Goal: Task Accomplishment & Management: Manage account settings

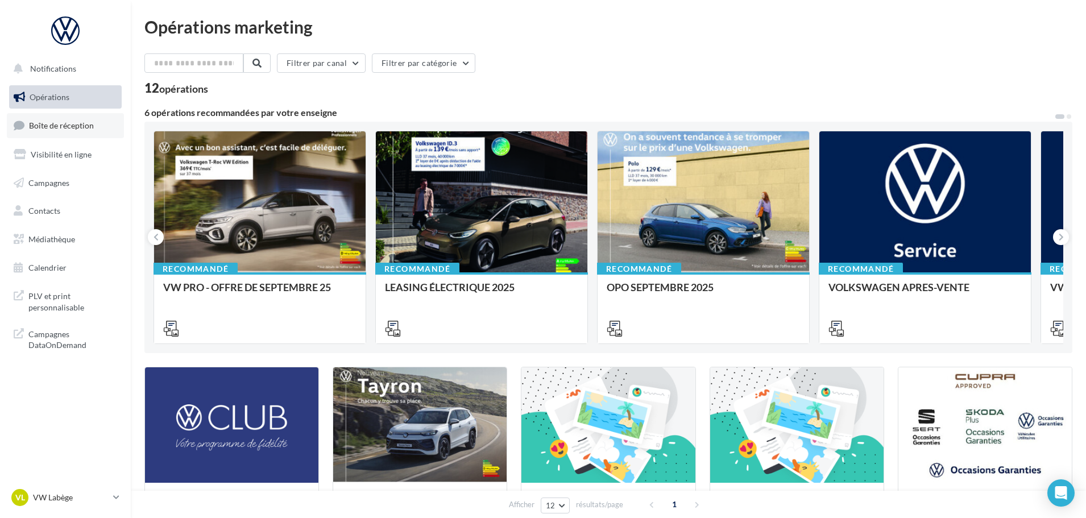
click at [43, 122] on span "Boîte de réception" at bounding box center [61, 126] width 65 height 10
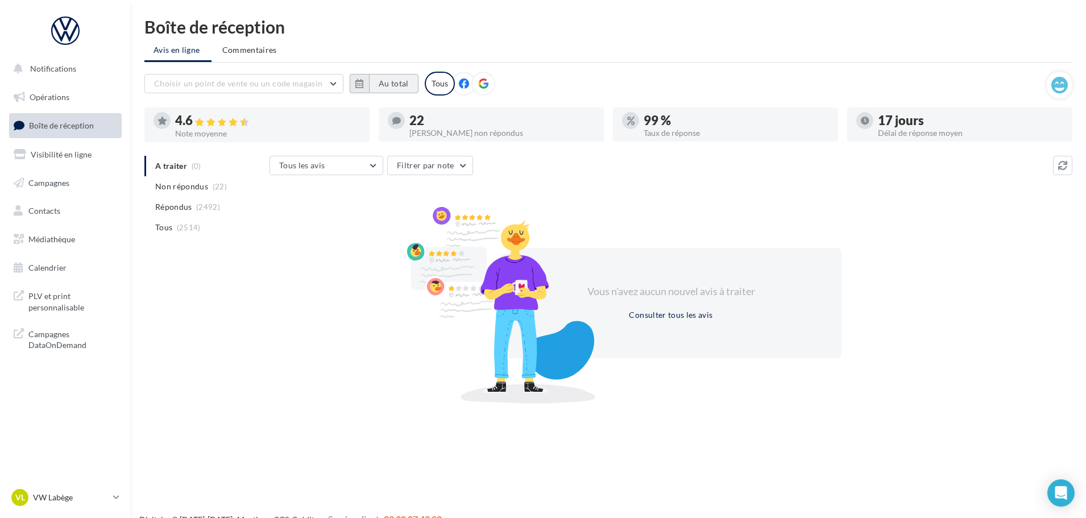
click at [395, 84] on button "Au total" at bounding box center [393, 83] width 49 height 19
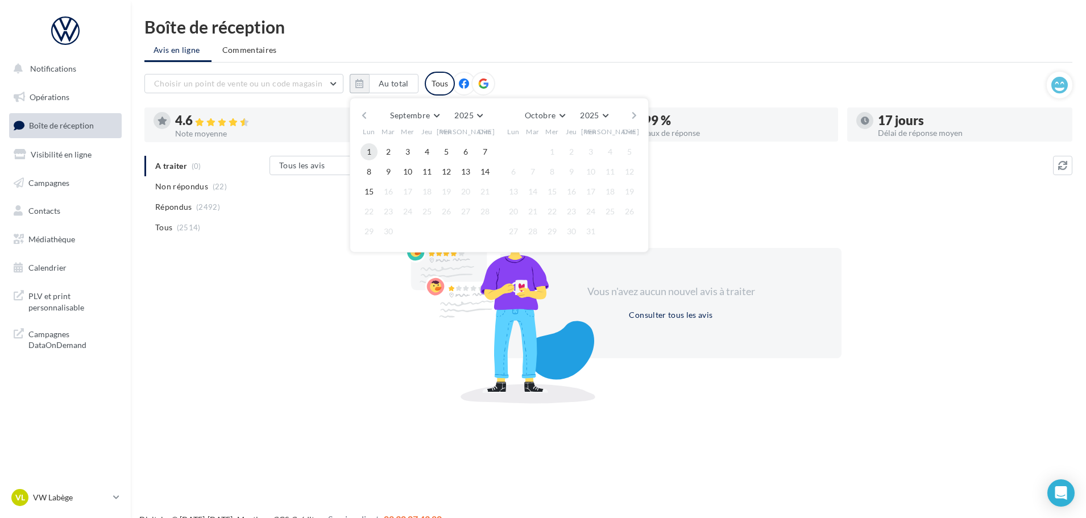
click at [368, 151] on button "1" at bounding box center [368, 151] width 17 height 17
click at [352, 190] on div "Septembre [PERSON_NAME] Mars Avril Mai Juin Juillet Août Septembre Octobre Nove…" at bounding box center [499, 175] width 299 height 155
click at [372, 193] on button "15" at bounding box center [368, 191] width 17 height 17
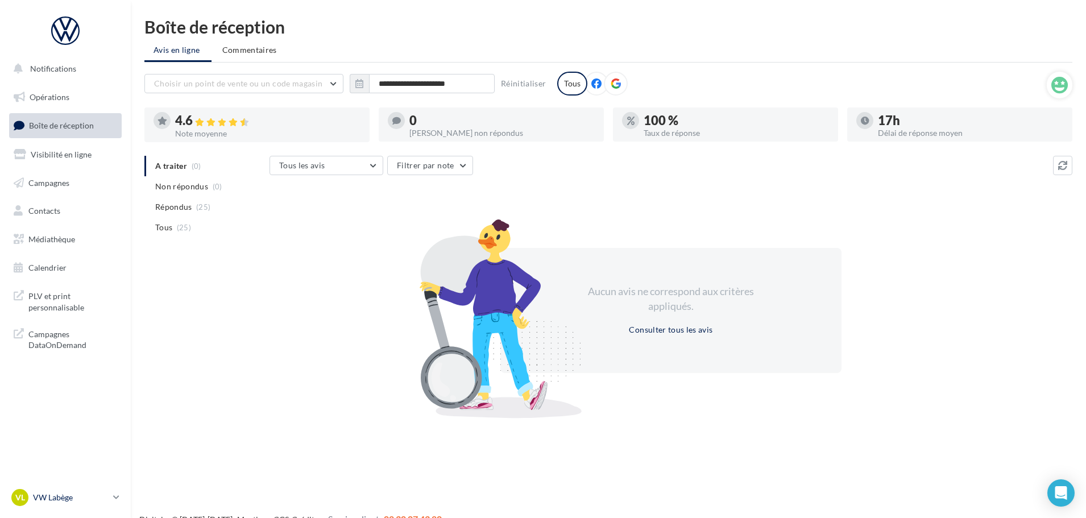
click at [87, 487] on link "VL VW Labège vw-kear-31670" at bounding box center [65, 498] width 113 height 22
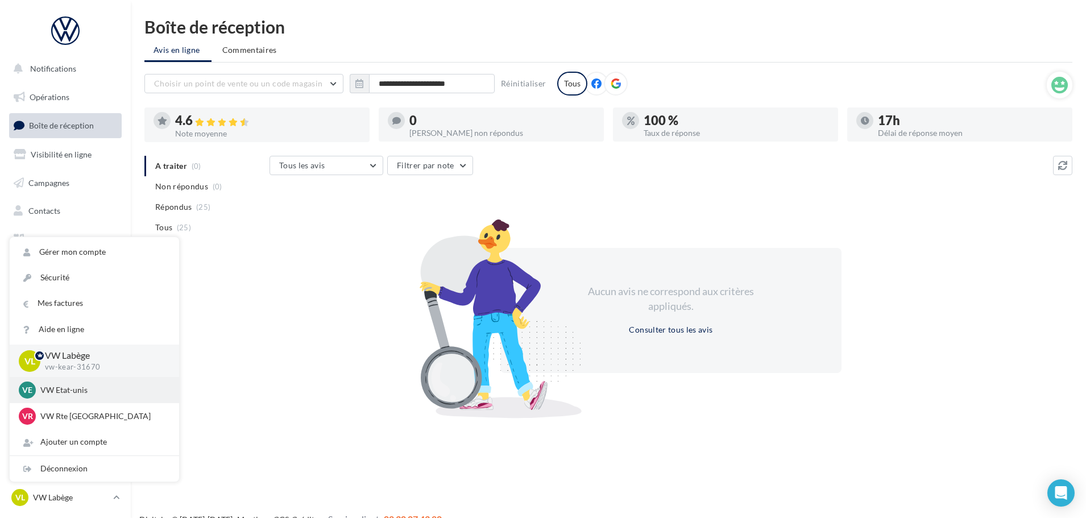
click at [92, 394] on p "VW Etat-unis" at bounding box center [102, 389] width 125 height 11
